Goal: Task Accomplishment & Management: Complete application form

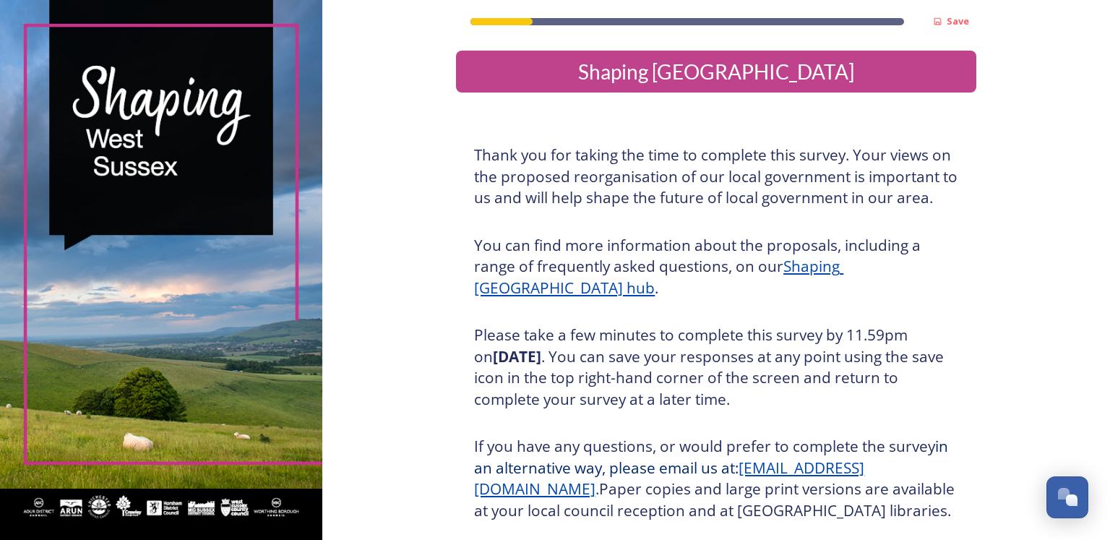
scroll to position [153, 0]
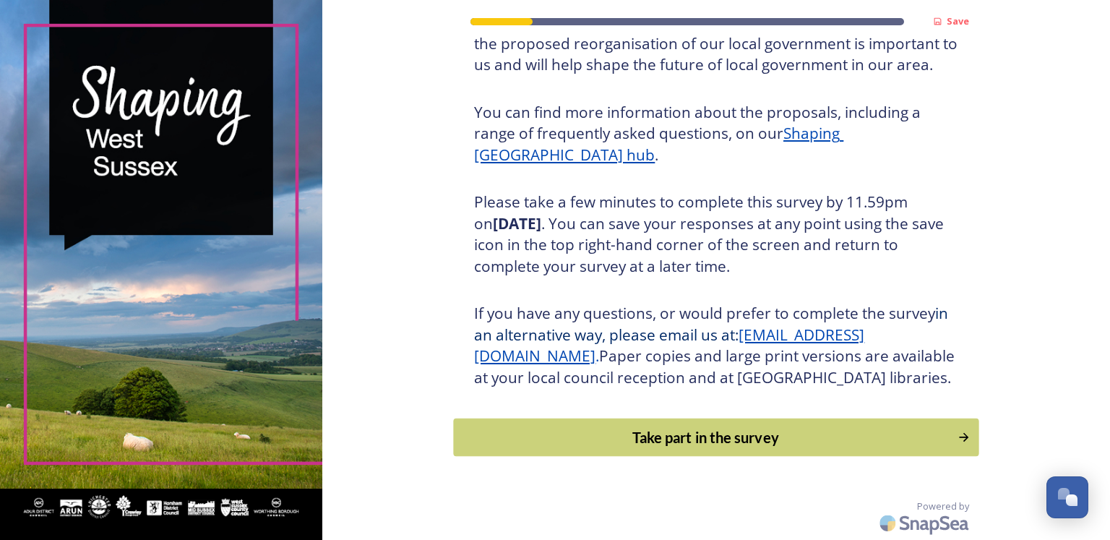
click at [642, 439] on div "Take part in the survey" at bounding box center [706, 437] width 489 height 22
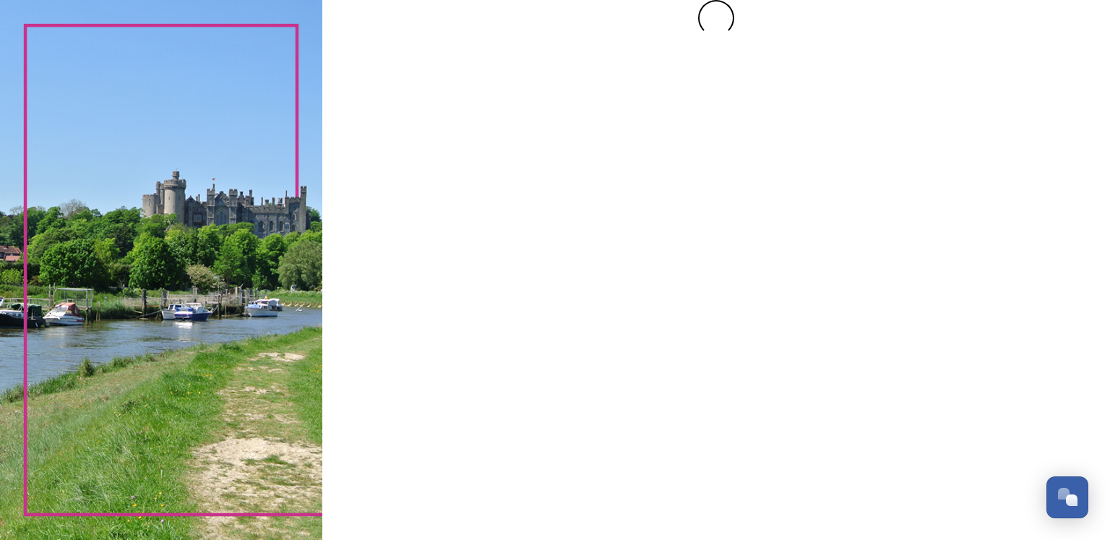
scroll to position [0, 0]
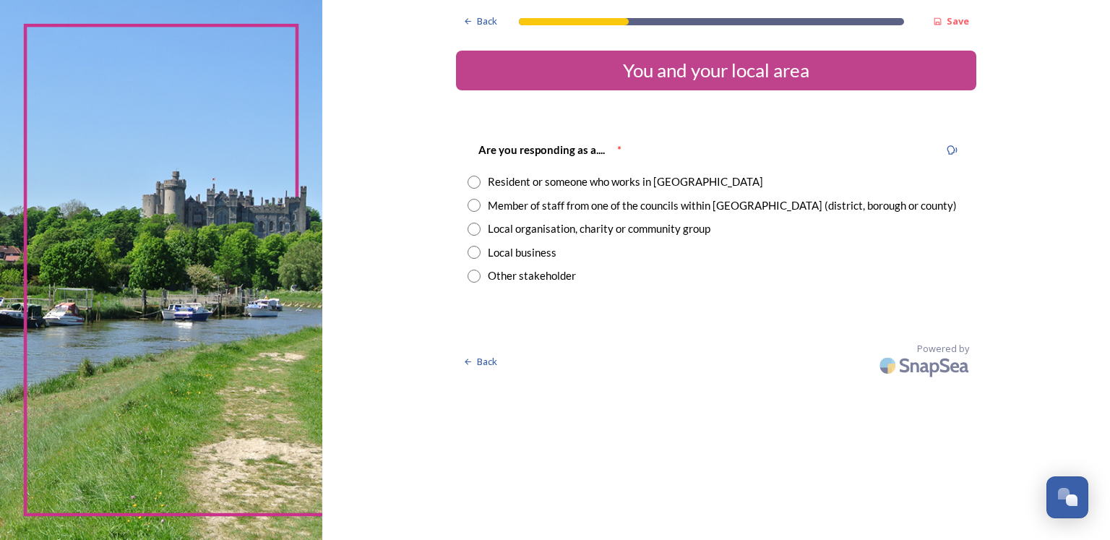
click at [471, 205] on input "radio" at bounding box center [474, 205] width 13 height 13
radio input "true"
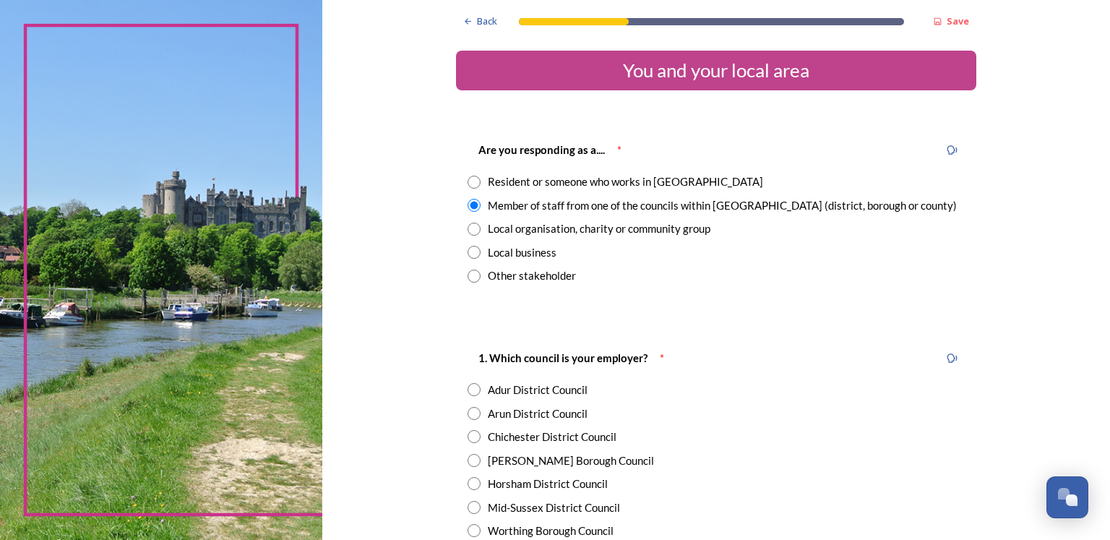
scroll to position [150, 0]
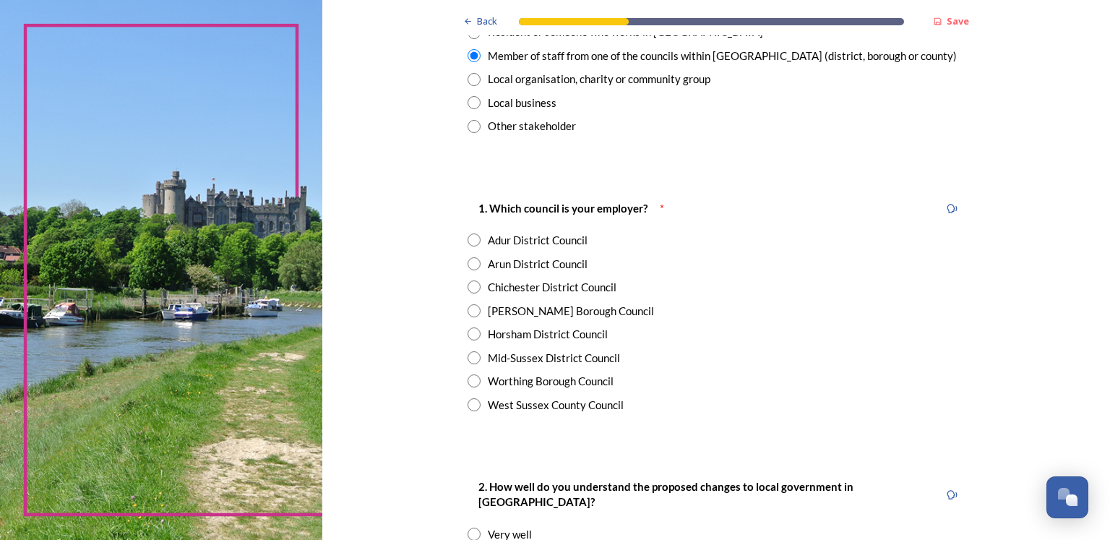
click at [492, 380] on div "Worthing Borough Council" at bounding box center [551, 381] width 126 height 17
radio input "true"
click at [505, 238] on div "Adur District Council" at bounding box center [538, 240] width 100 height 17
click at [502, 381] on div "Worthing Borough Council" at bounding box center [551, 381] width 126 height 17
radio input "false"
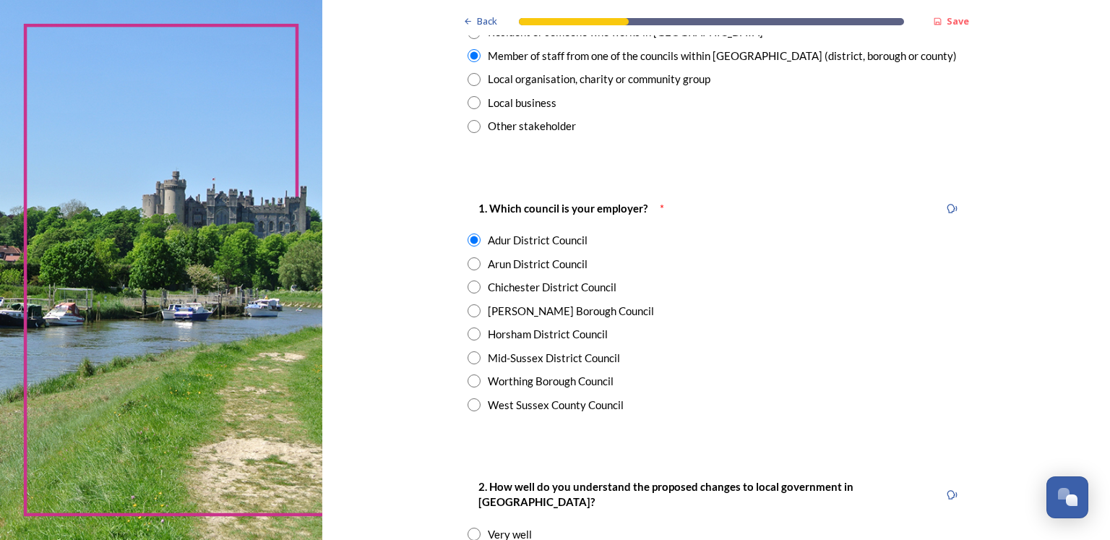
radio input "true"
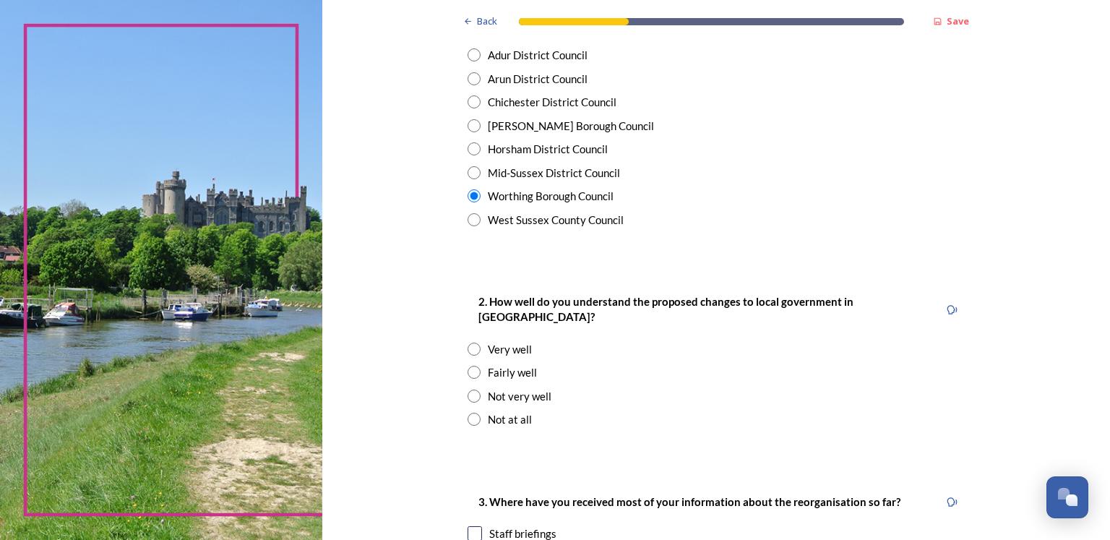
scroll to position [337, 0]
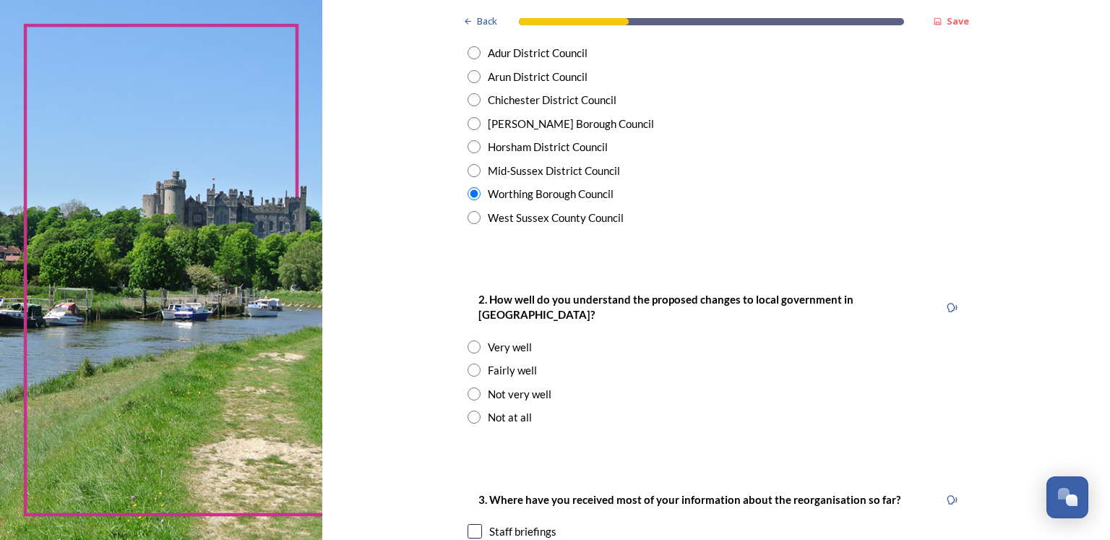
click at [497, 362] on div "Fairly well" at bounding box center [512, 370] width 49 height 17
radio input "true"
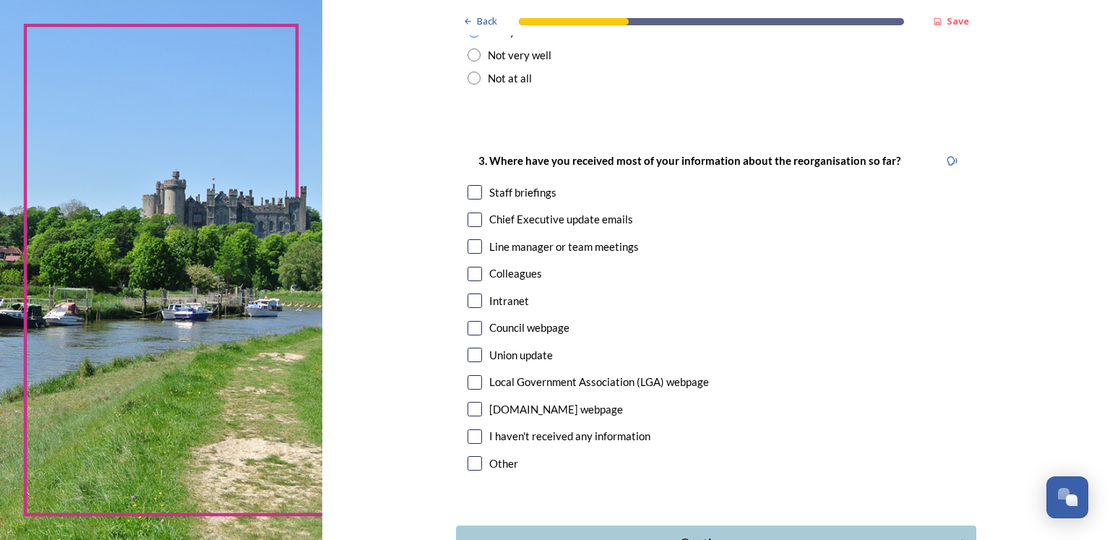
scroll to position [678, 0]
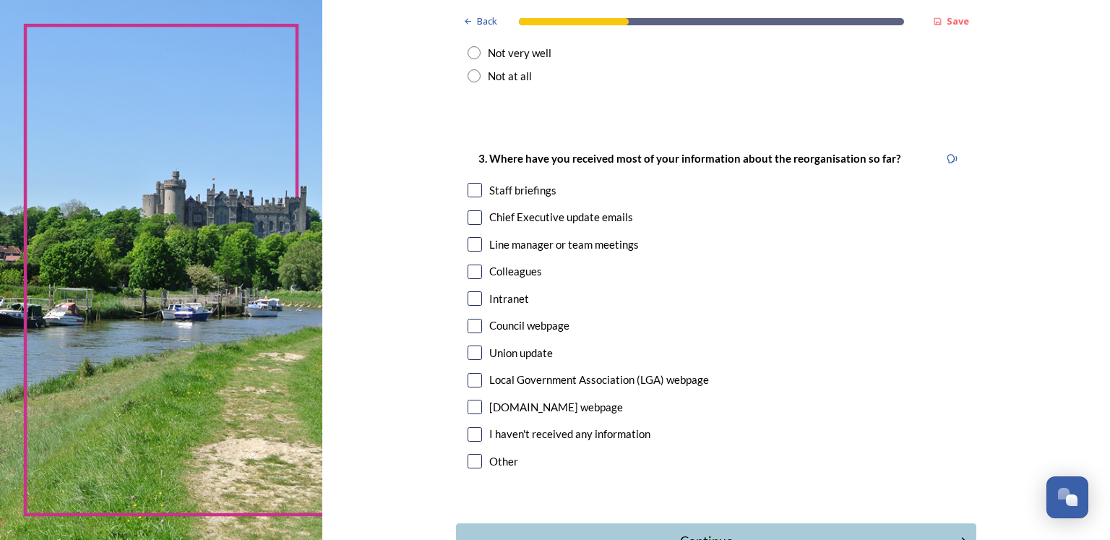
click at [471, 183] on input "checkbox" at bounding box center [475, 190] width 14 height 14
checkbox input "true"
click at [468, 210] on input "checkbox" at bounding box center [475, 217] width 14 height 14
checkbox input "true"
click at [468, 237] on input "checkbox" at bounding box center [475, 244] width 14 height 14
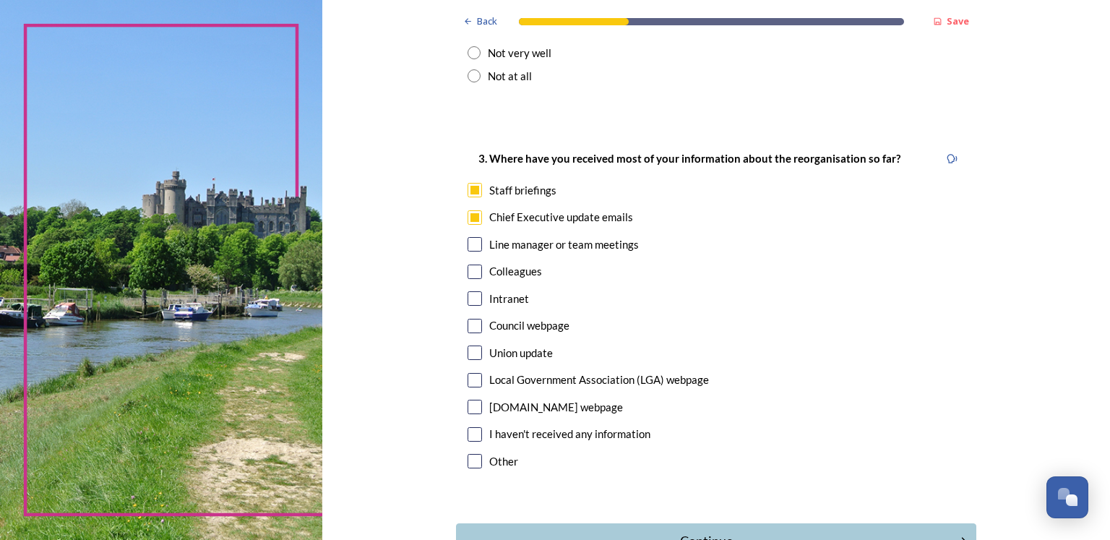
checkbox input "true"
click at [468, 265] on input "checkbox" at bounding box center [475, 272] width 14 height 14
checkbox input "true"
click at [471, 291] on input "checkbox" at bounding box center [475, 298] width 14 height 14
checkbox input "true"
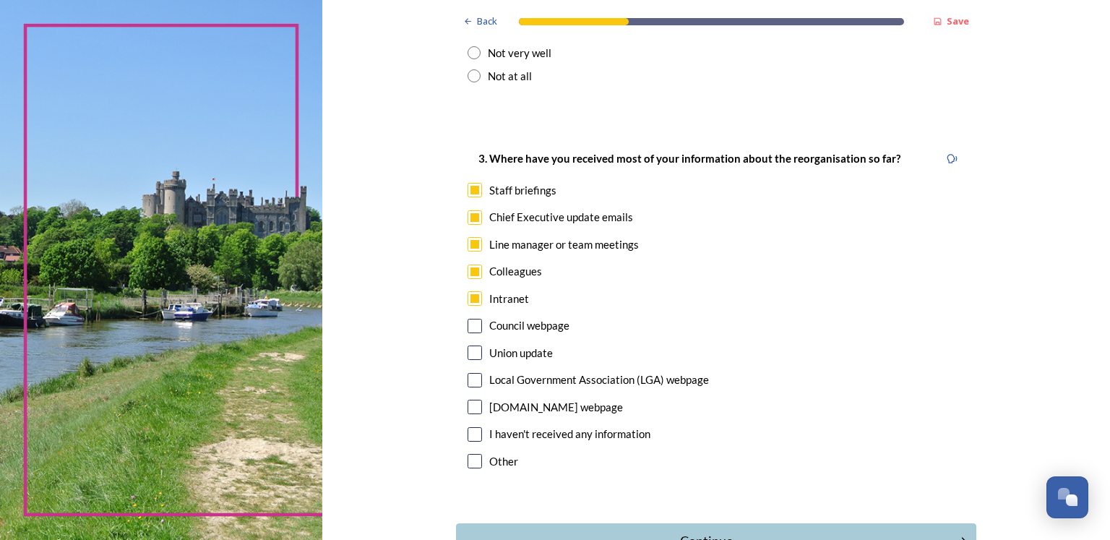
click at [468, 319] on input "checkbox" at bounding box center [475, 326] width 14 height 14
checkbox input "true"
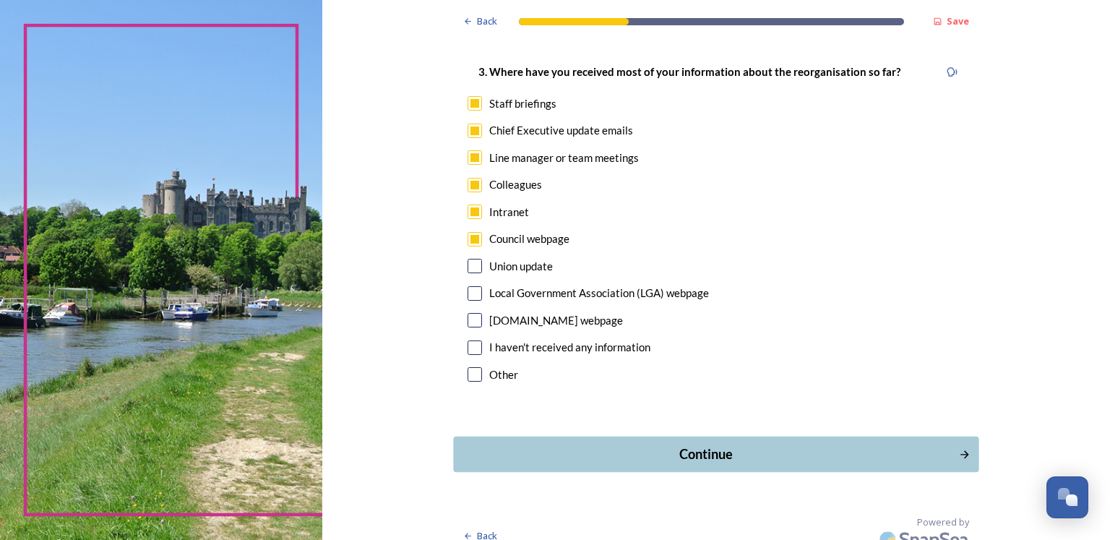
click at [717, 445] on div "Continue" at bounding box center [706, 455] width 489 height 20
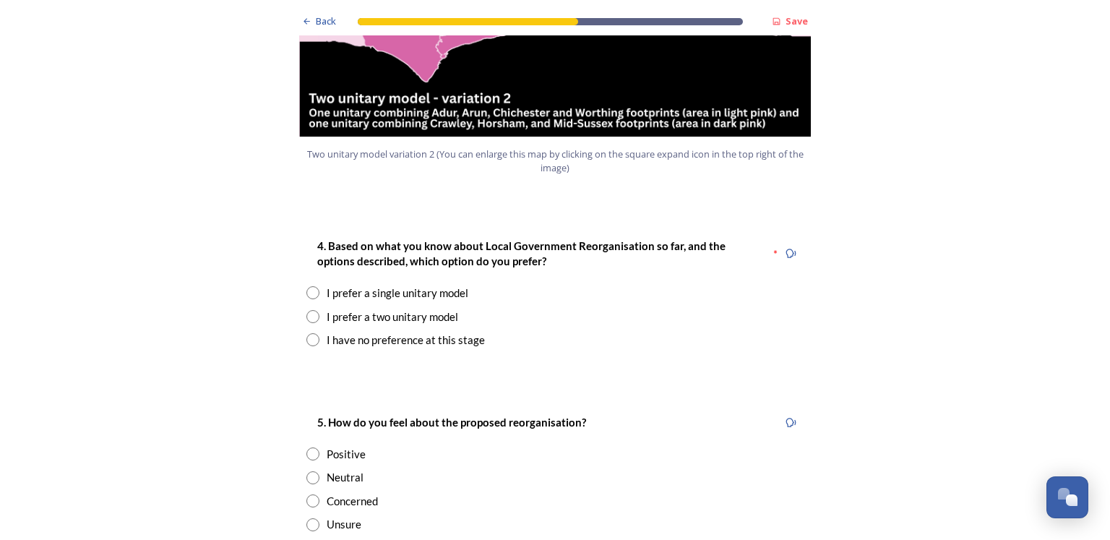
scroll to position [1785, 0]
click at [365, 309] on div "I prefer a two unitary model" at bounding box center [393, 317] width 132 height 17
radio input "true"
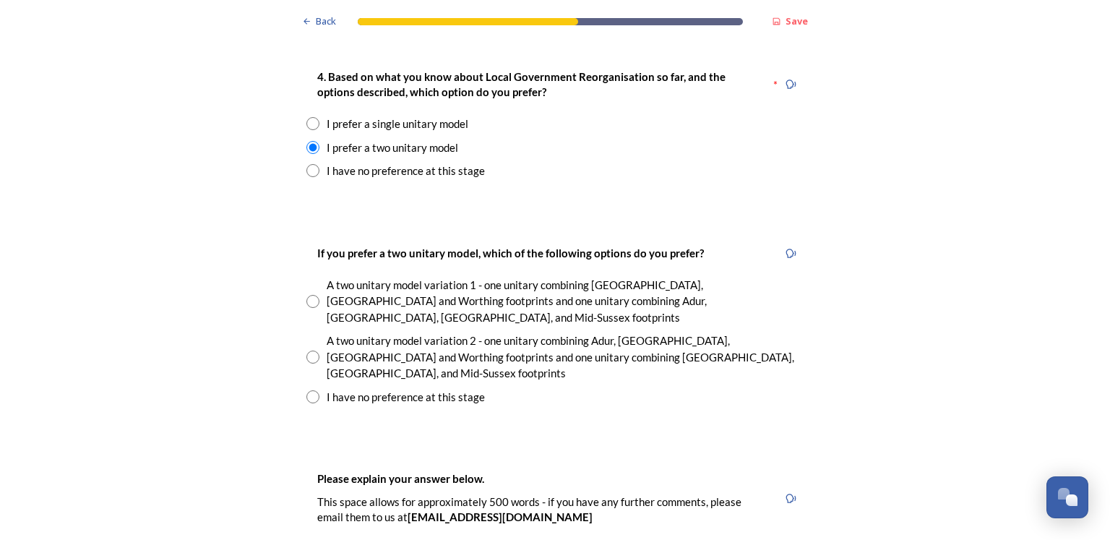
scroll to position [1956, 0]
click at [306, 293] on input "radio" at bounding box center [312, 299] width 13 height 13
radio input "true"
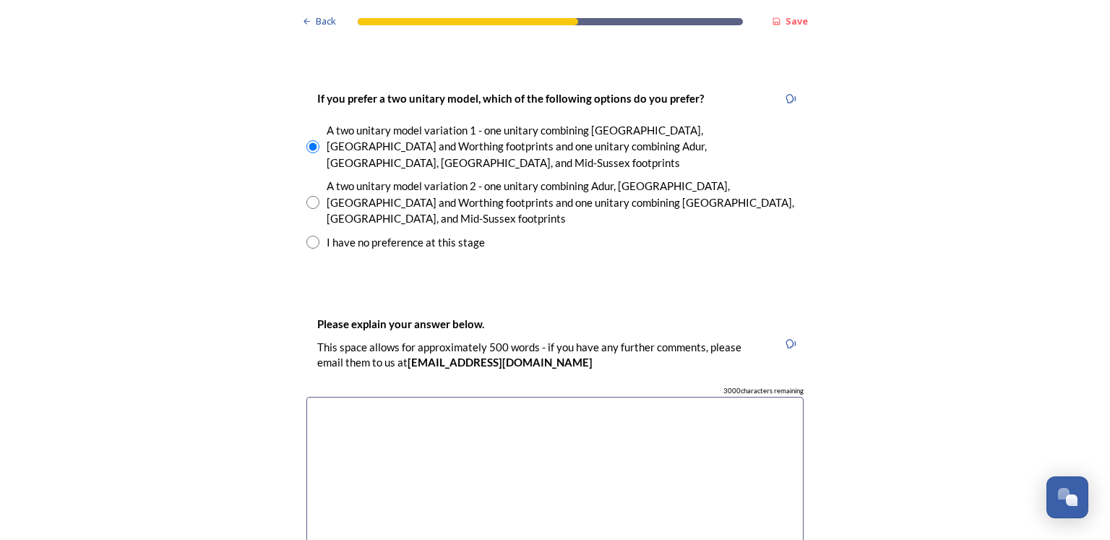
scroll to position [2351, 0]
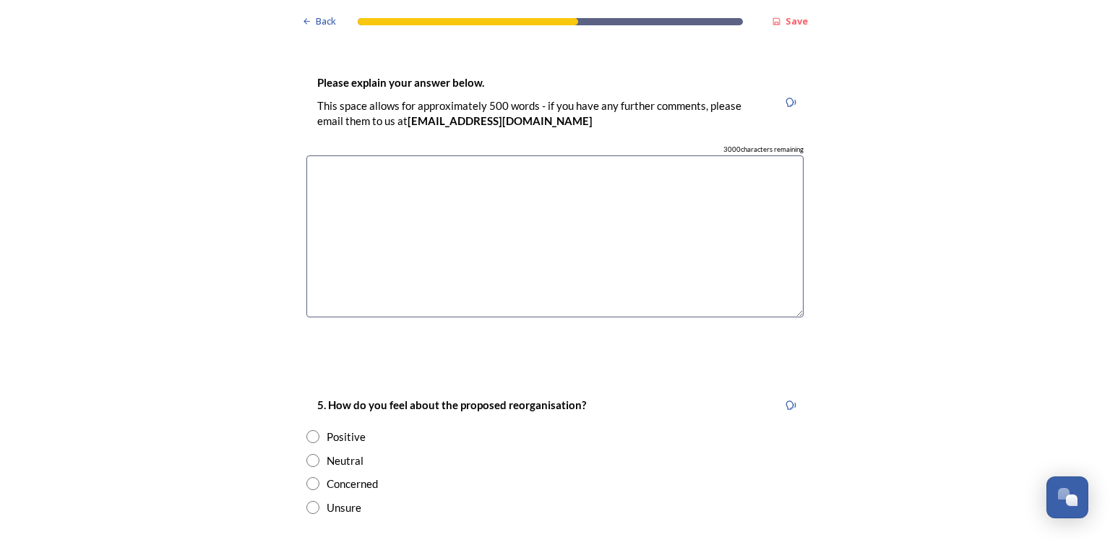
click at [310, 477] on input "radio" at bounding box center [312, 483] width 13 height 13
radio input "true"
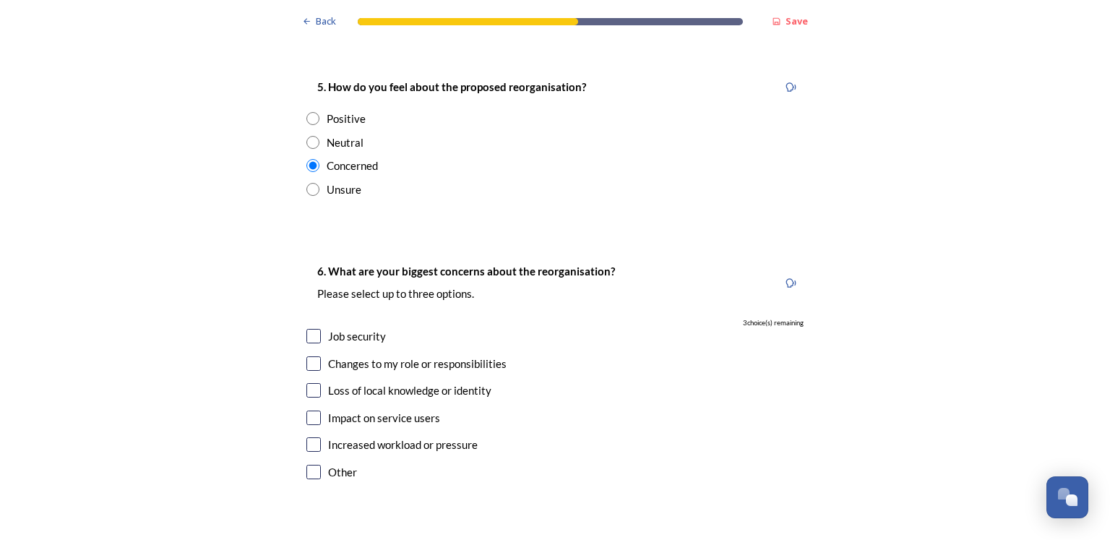
scroll to position [2670, 0]
click at [309, 409] on input "checkbox" at bounding box center [313, 416] width 14 height 14
checkbox input "true"
click at [306, 377] on div "6. What are your biggest concerns about the reorganisation? Please select up to…" at bounding box center [555, 371] width 520 height 250
click at [306, 436] on input "checkbox" at bounding box center [313, 443] width 14 height 14
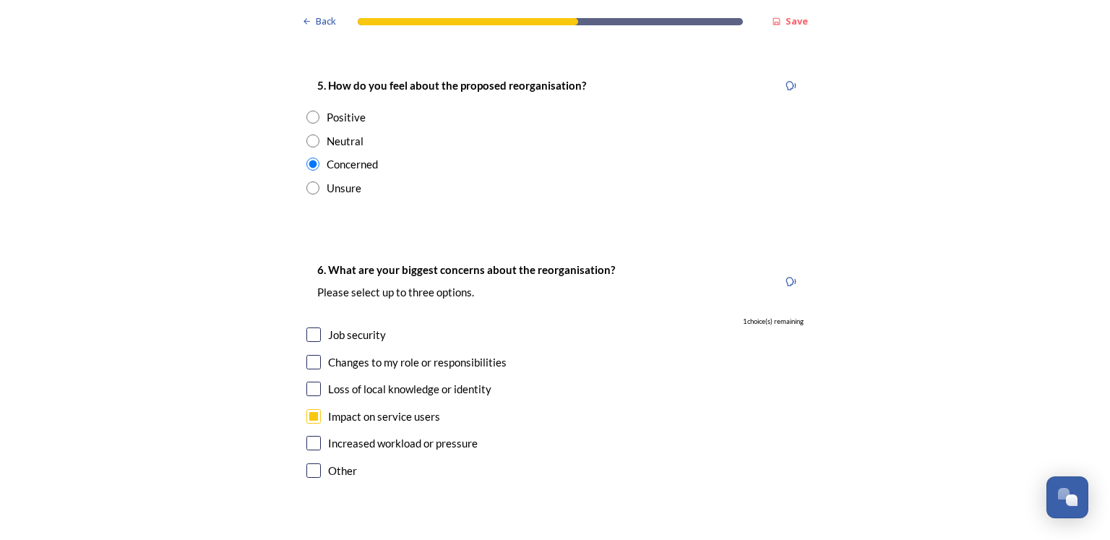
checkbox input "true"
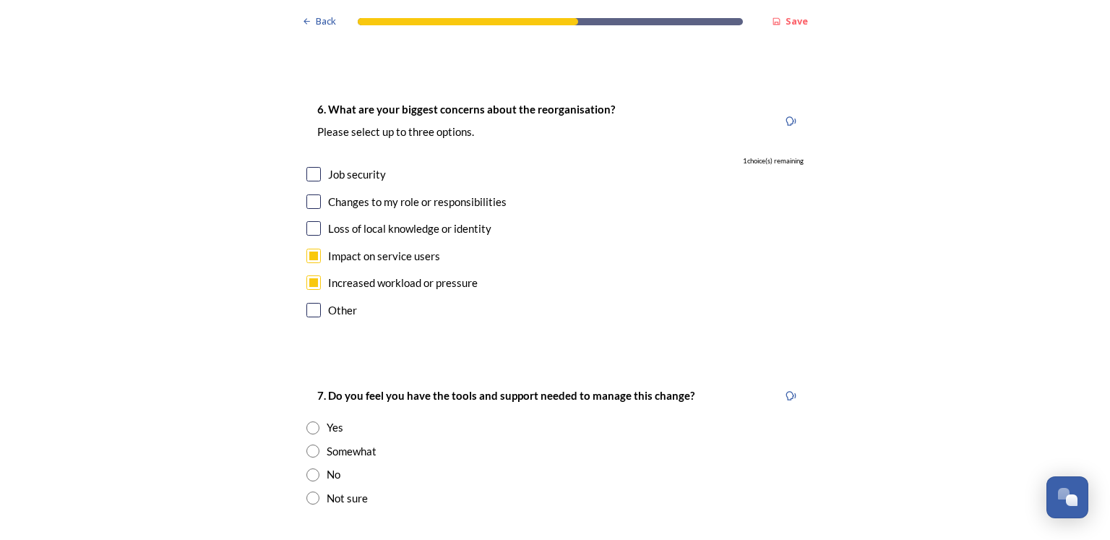
scroll to position [2833, 0]
click at [309, 442] on input "radio" at bounding box center [312, 448] width 13 height 13
radio input "true"
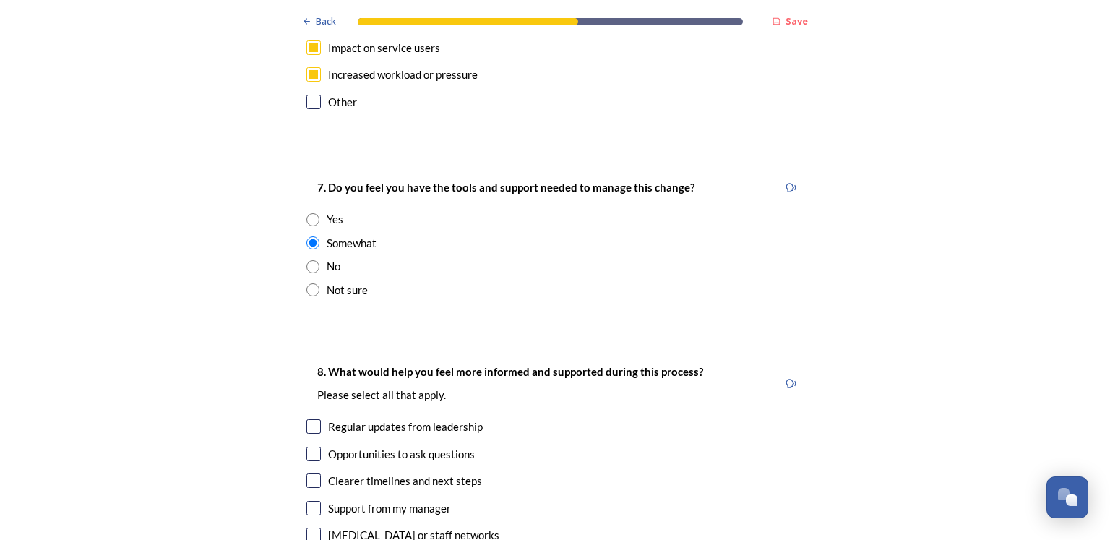
scroll to position [3127, 0]
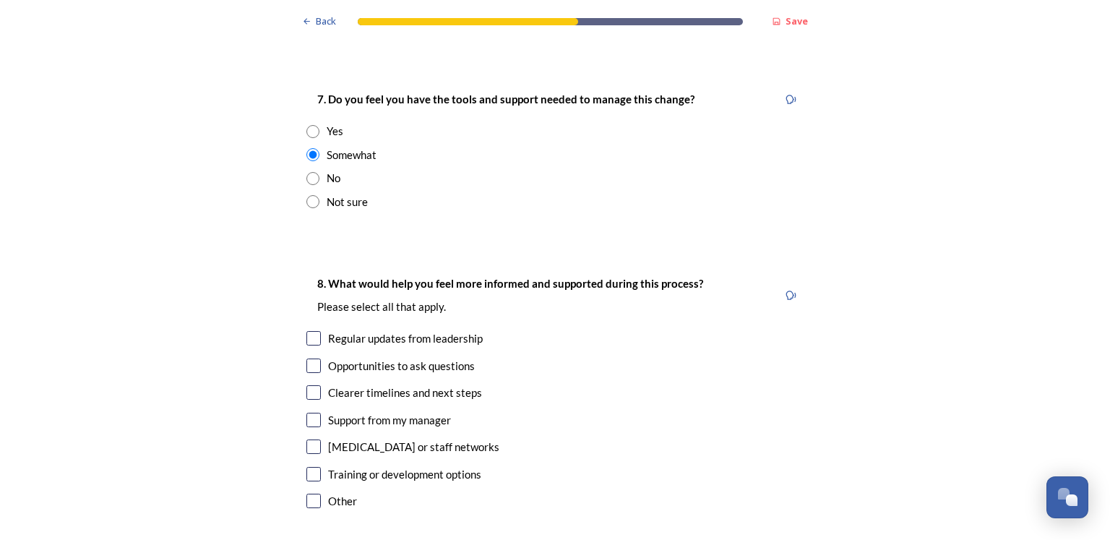
click at [308, 331] on input "checkbox" at bounding box center [313, 338] width 14 height 14
checkbox input "true"
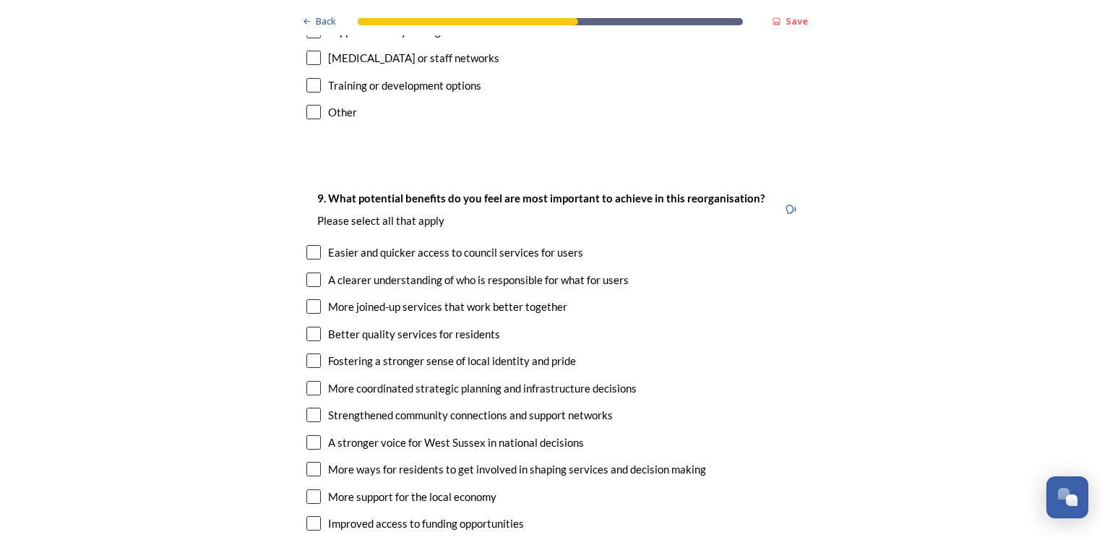
scroll to position [3516, 0]
click at [313, 299] on input "checkbox" at bounding box center [313, 306] width 14 height 14
checkbox input "true"
click at [312, 327] on input "checkbox" at bounding box center [313, 334] width 14 height 14
checkbox input "true"
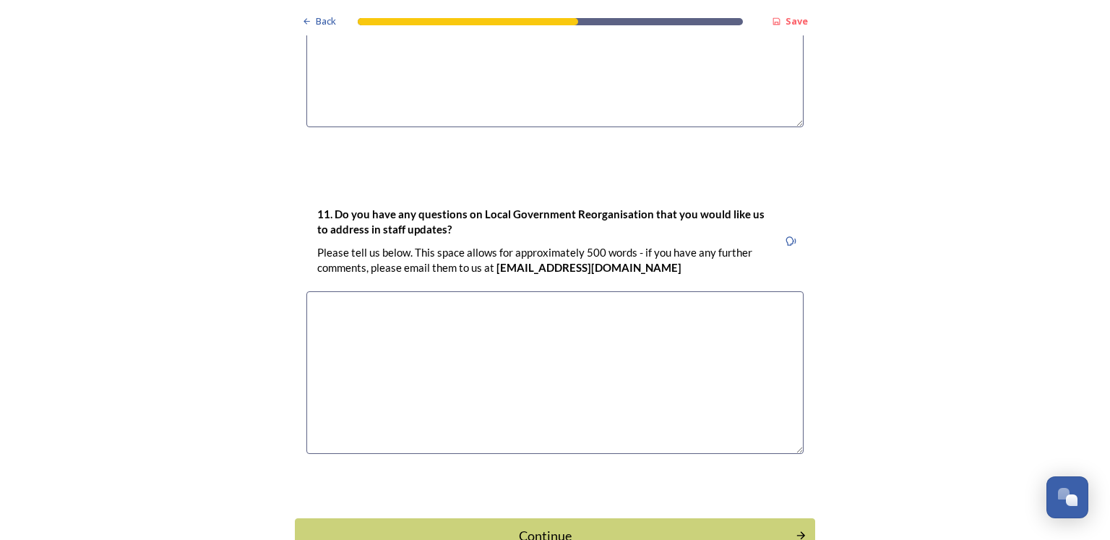
scroll to position [4311, 0]
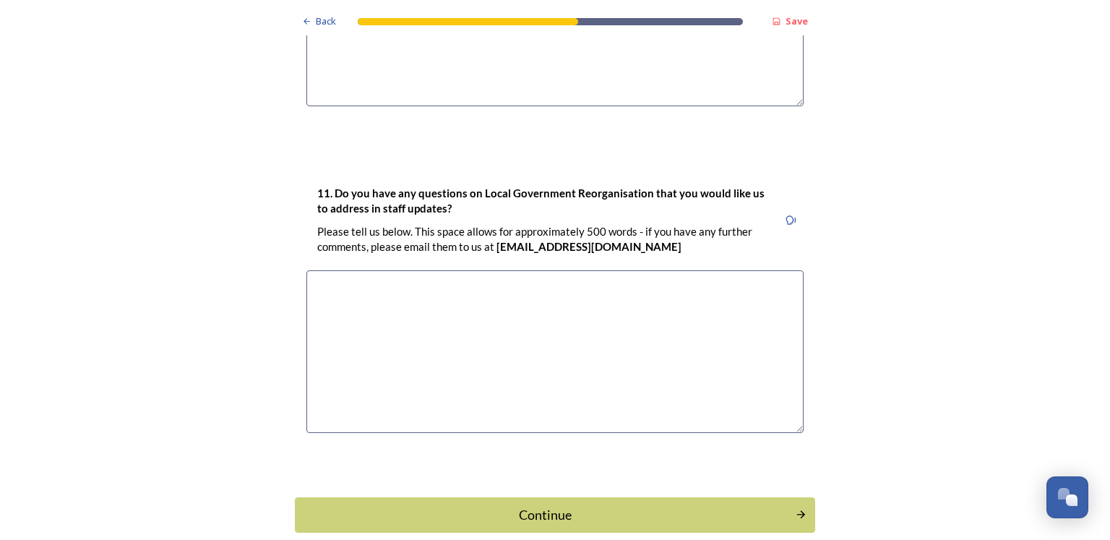
click at [531, 505] on div "Continue" at bounding box center [545, 515] width 485 height 20
